Goal: Communication & Community: Participate in discussion

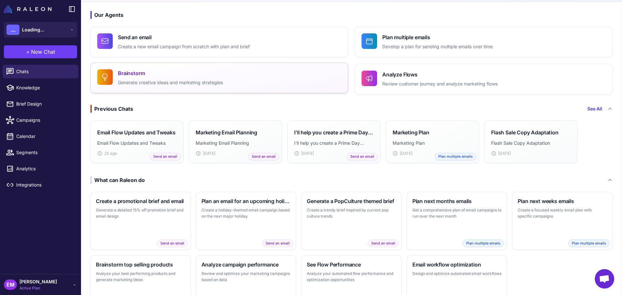
scroll to position [64, 0]
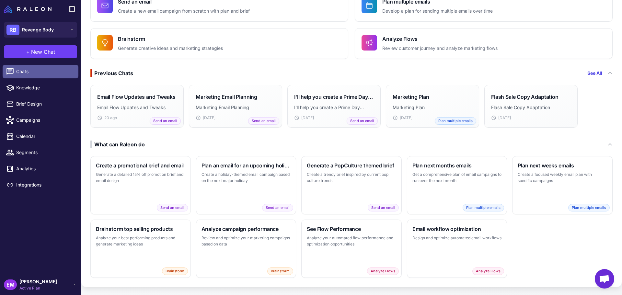
click at [30, 72] on span "Chats" at bounding box center [44, 71] width 57 height 7
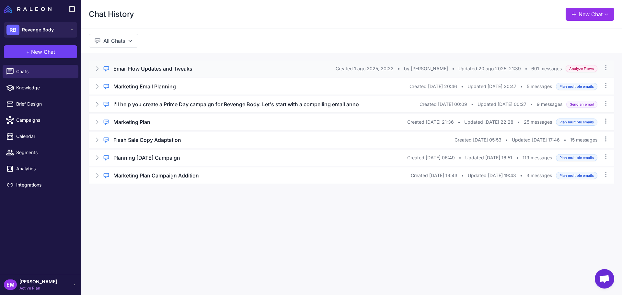
click at [200, 68] on div "Email Flow Updates and Tweaks" at bounding box center [224, 69] width 222 height 8
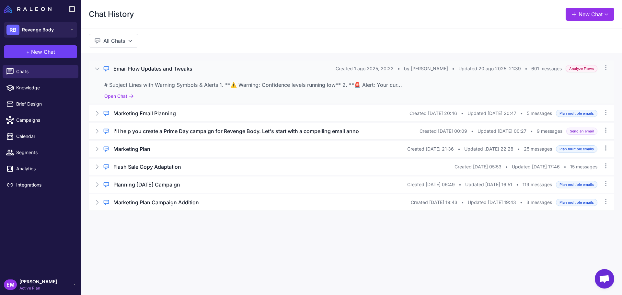
click at [198, 86] on div "# Subject Lines with Warning Symbols & Alerts 1. **⚠️ Warning: Confidence level…" at bounding box center [351, 85] width 494 height 8
click at [200, 68] on div "Email Flow Updates and Tweaks" at bounding box center [224, 69] width 222 height 8
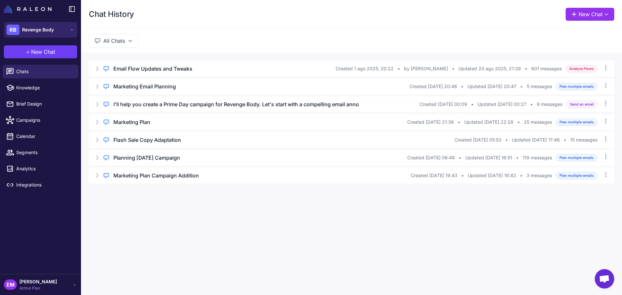
click at [36, 24] on button "RB Revenge Body" at bounding box center [40, 30] width 73 height 16
click at [43, 47] on div "RB Revenge Body" at bounding box center [40, 53] width 68 height 16
click at [45, 30] on span "Revenge Body" at bounding box center [38, 29] width 32 height 7
click at [43, 49] on div "RB Revenge Body" at bounding box center [40, 53] width 68 height 16
click at [66, 280] on div "EM [PERSON_NAME] Active Plan" at bounding box center [40, 284] width 73 height 13
